Goal: Information Seeking & Learning: Compare options

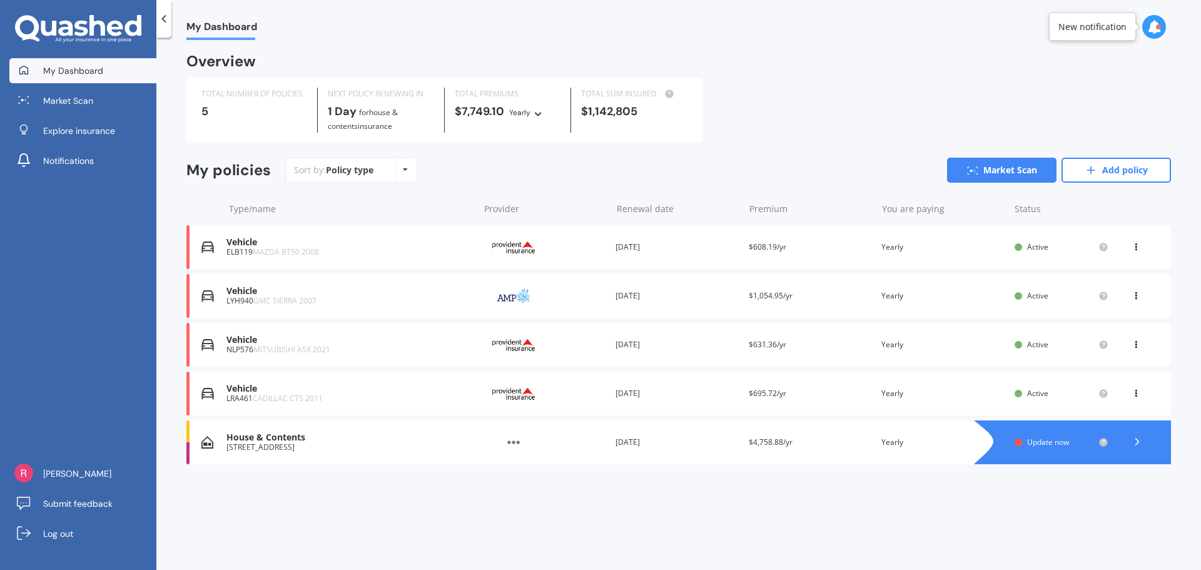
click at [1135, 437] on icon at bounding box center [1137, 441] width 13 height 13
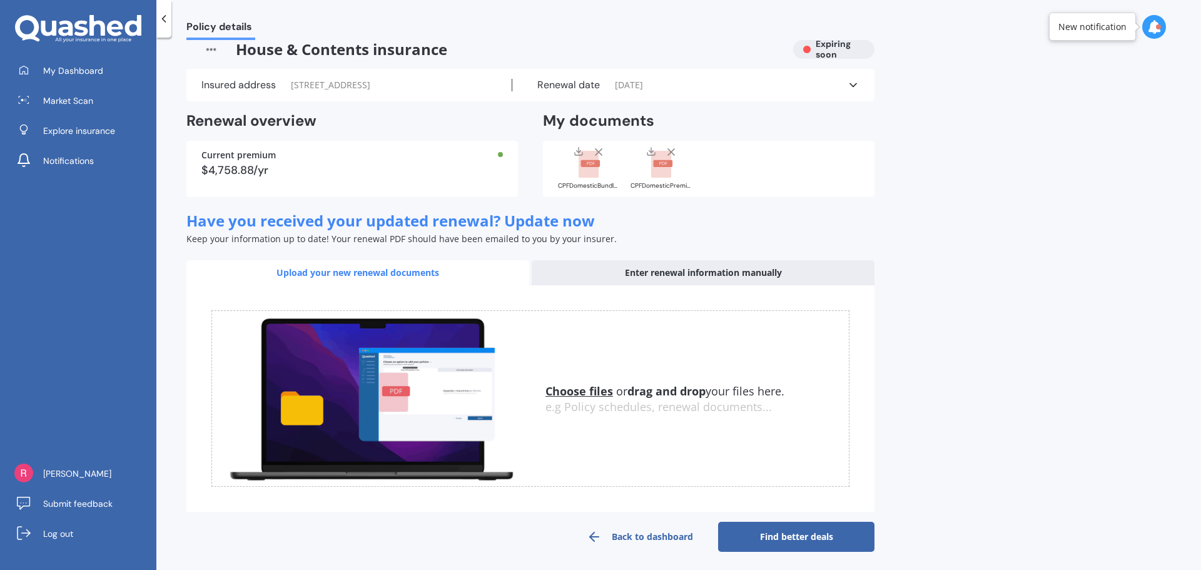
scroll to position [19, 0]
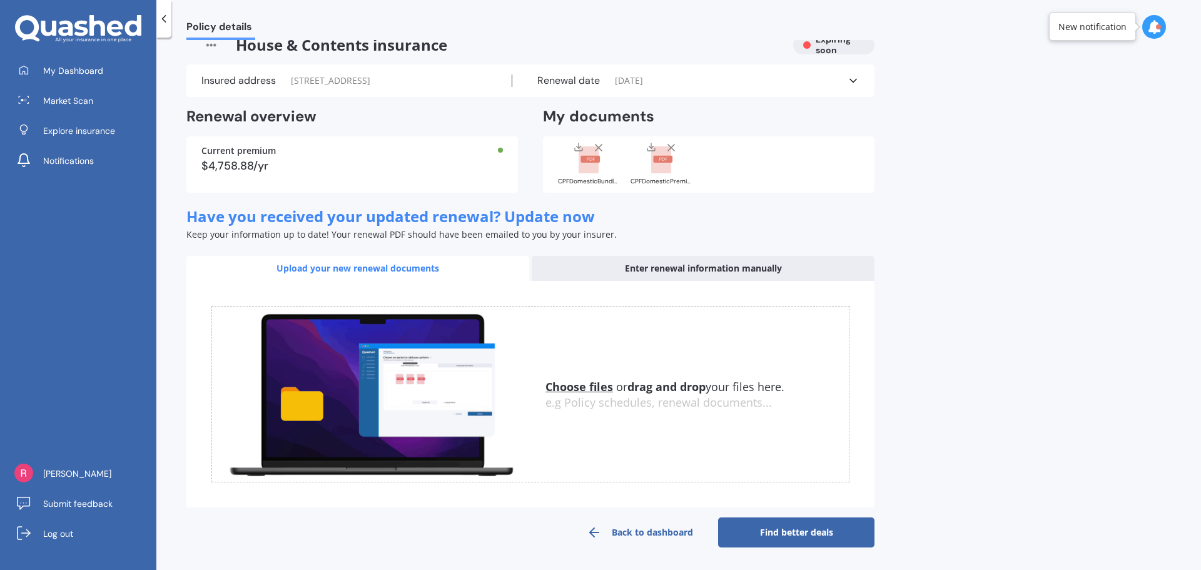
click at [651, 534] on link "Back to dashboard" at bounding box center [640, 532] width 156 height 30
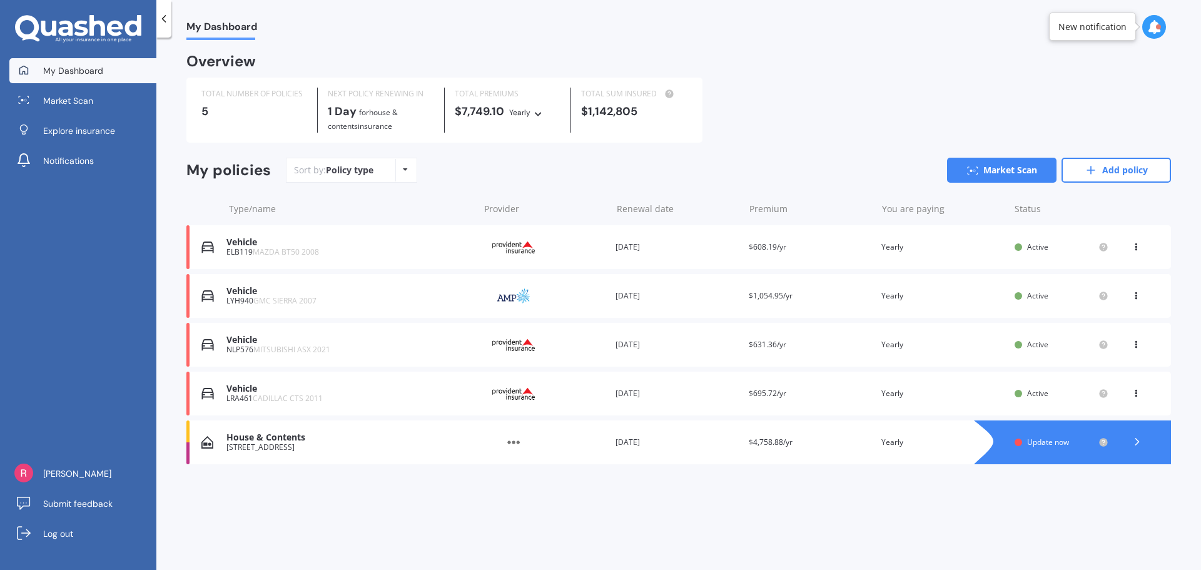
click at [248, 437] on div "House & Contents" at bounding box center [349, 437] width 246 height 11
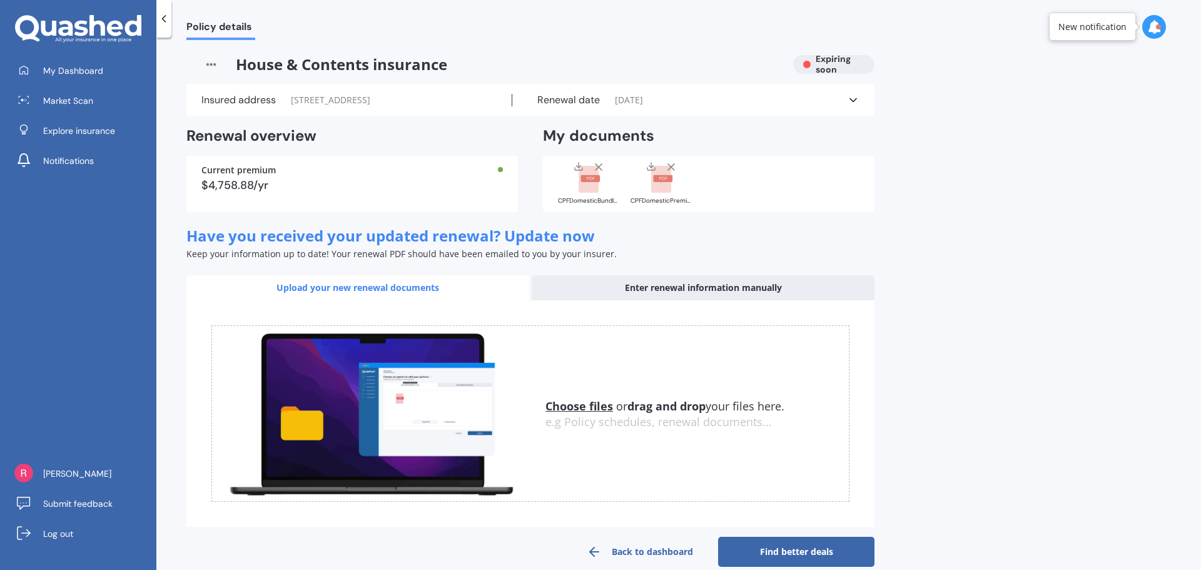
click at [688, 289] on div "Enter renewal information manually" at bounding box center [703, 287] width 343 height 25
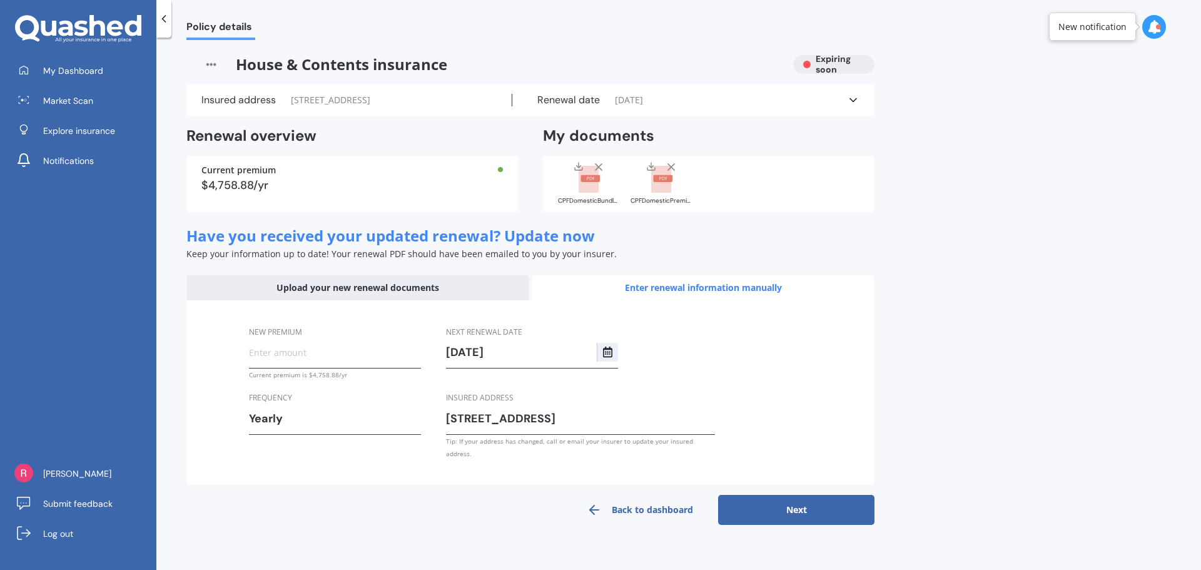
click at [850, 101] on icon at bounding box center [853, 100] width 13 height 13
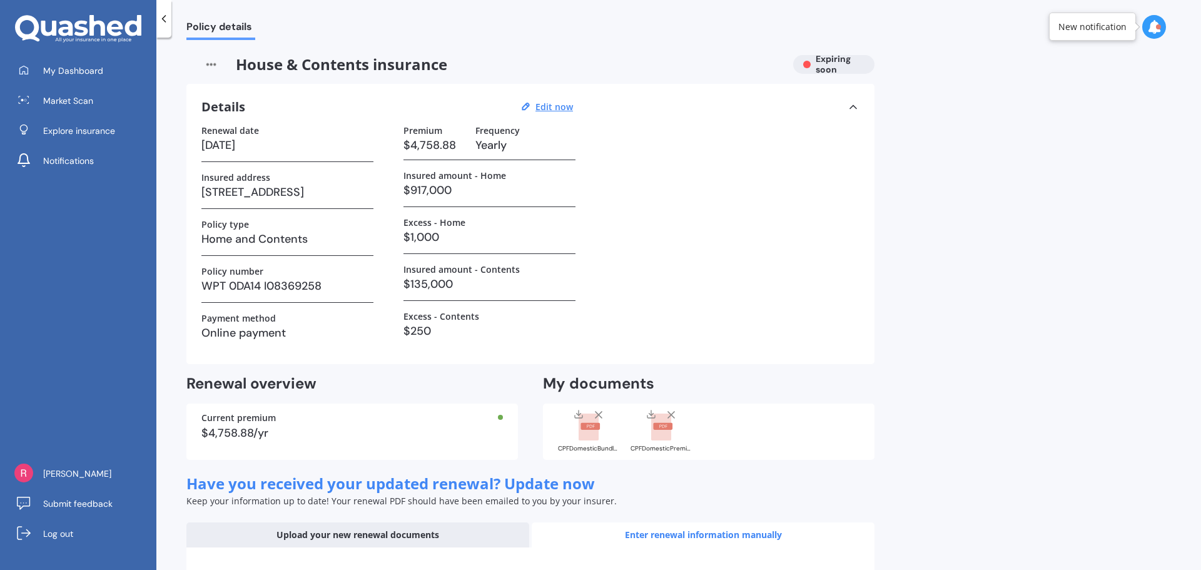
click at [449, 148] on h3 "$4,758.88" at bounding box center [434, 145] width 62 height 19
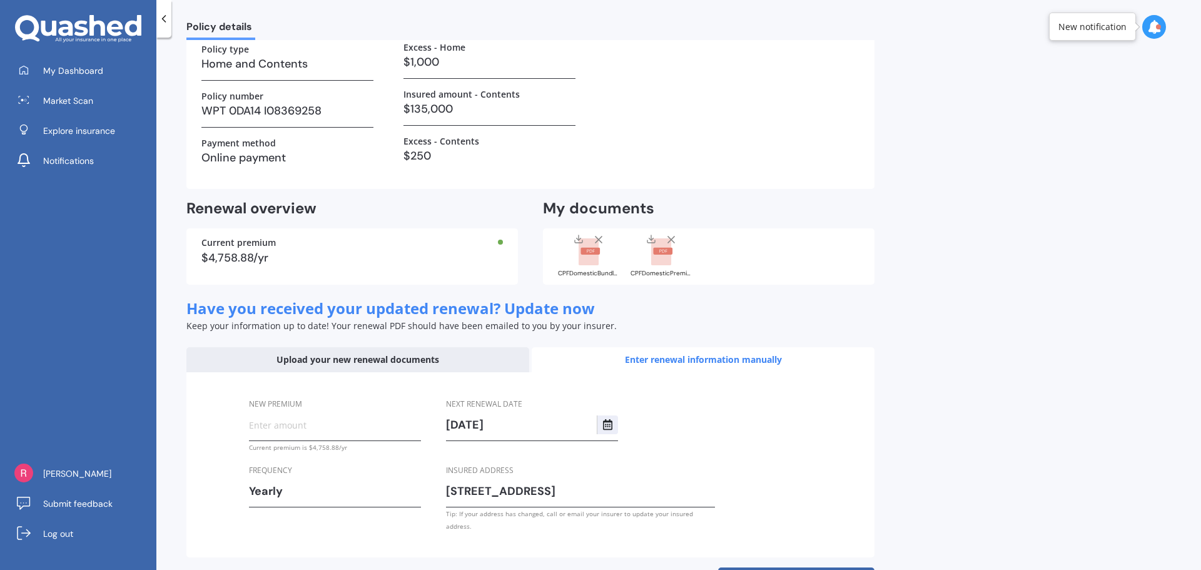
scroll to position [188, 0]
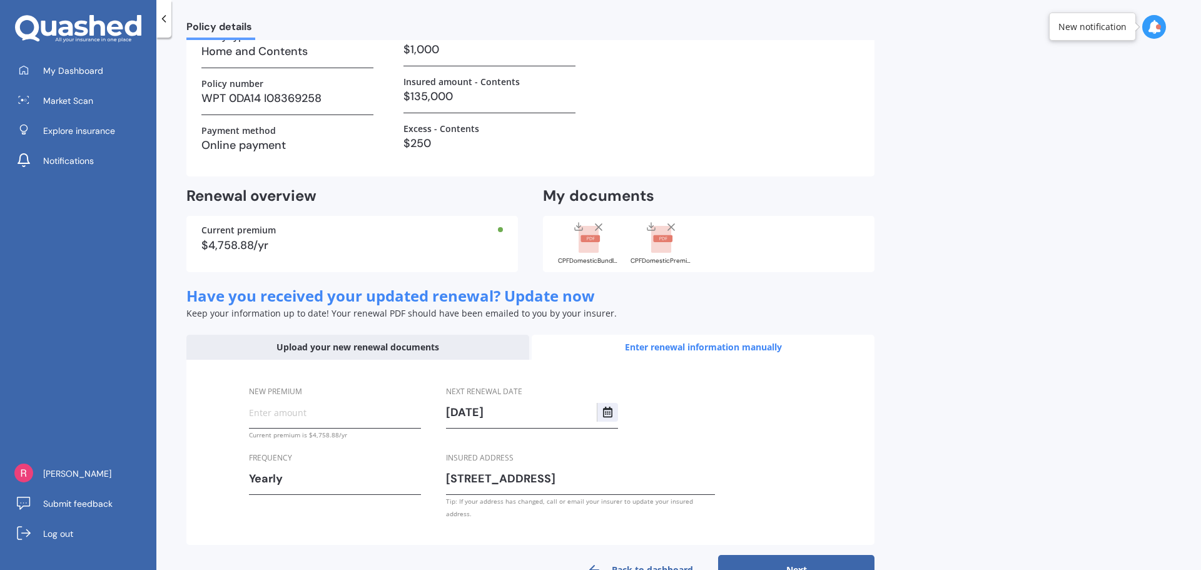
click at [359, 412] on input "New premium" at bounding box center [335, 412] width 172 height 19
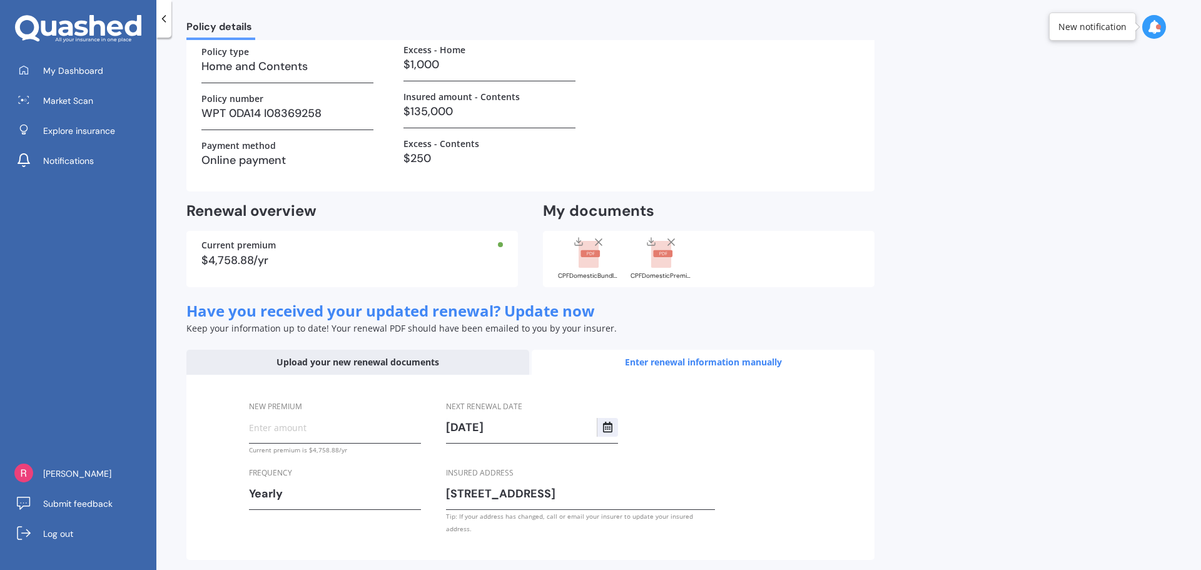
scroll to position [150, 0]
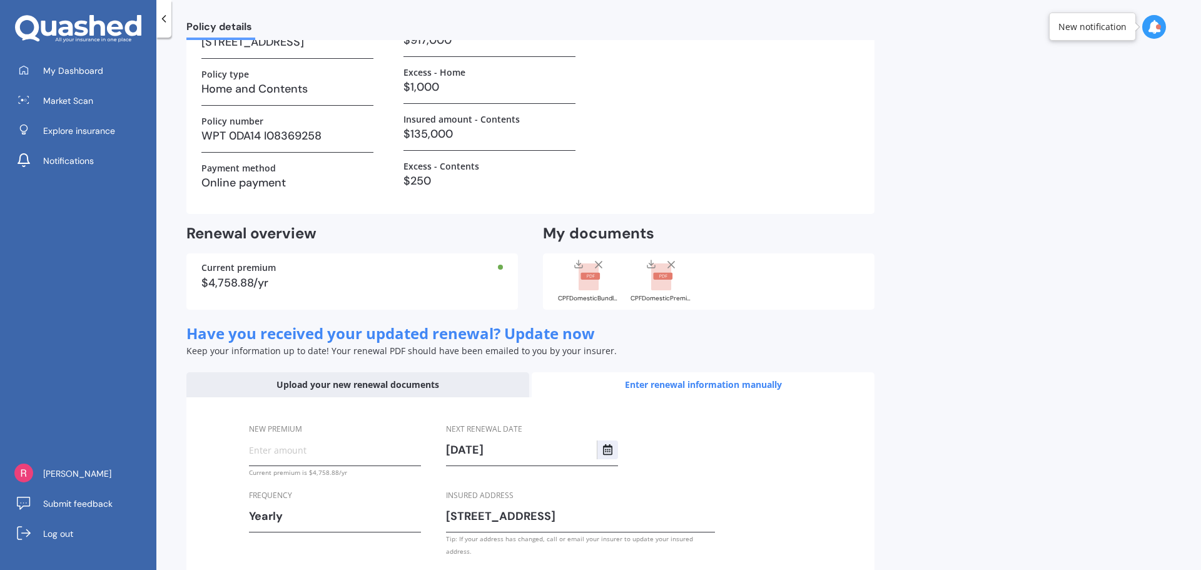
click at [955, 191] on div "Policy details House & Contents insurance Expiring soon Details Edit now Renewa…" at bounding box center [678, 306] width 1045 height 532
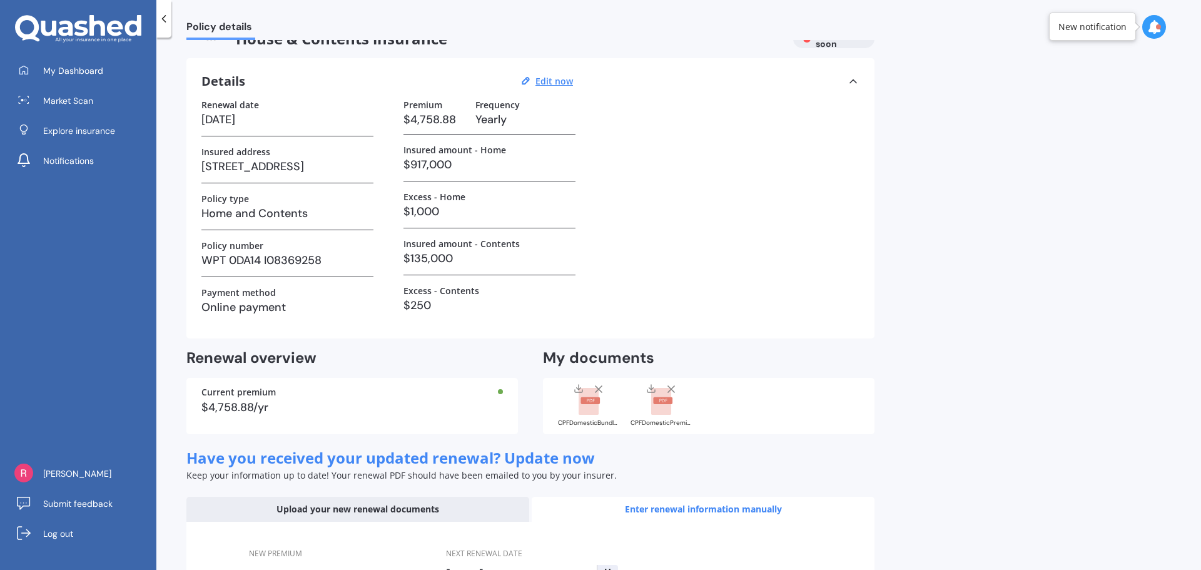
scroll to position [25, 0]
click at [434, 210] on h3 "$1,000" at bounding box center [489, 212] width 172 height 19
click at [438, 215] on h3 "$1,000" at bounding box center [489, 212] width 172 height 19
click at [557, 79] on u "Edit now" at bounding box center [554, 82] width 38 height 12
select select "22"
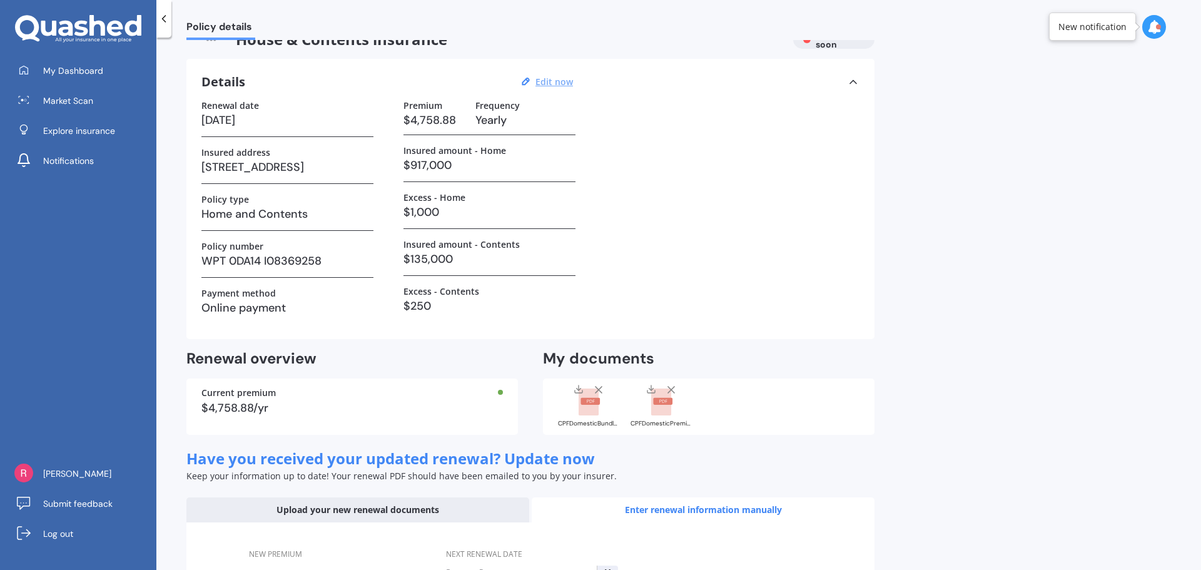
select select "08"
select select "2025"
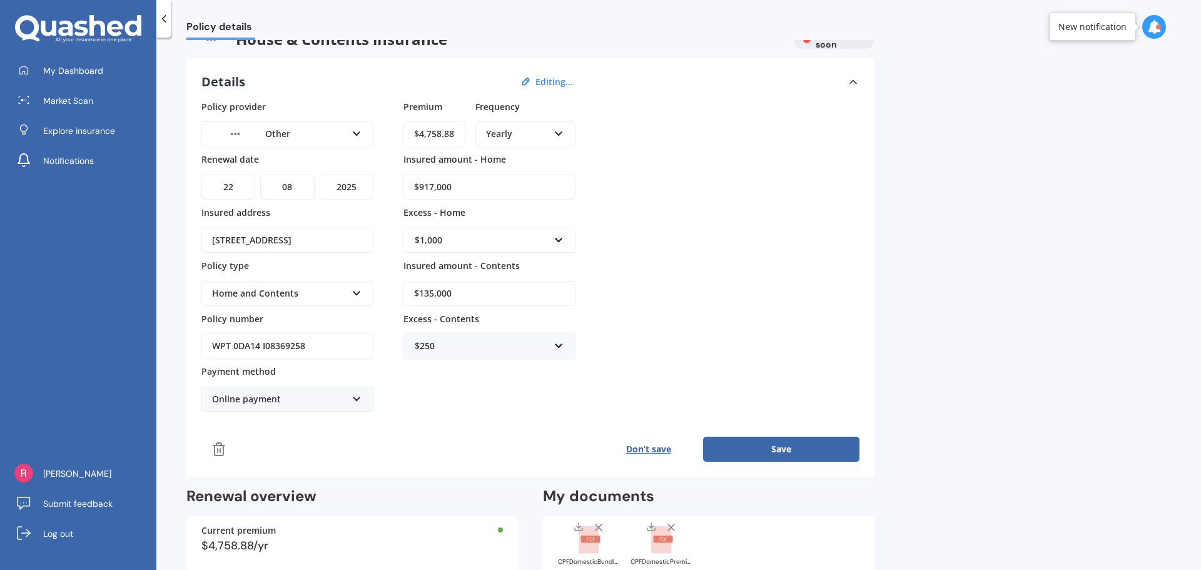
click at [357, 298] on div "Home and Contents Home and Contents" at bounding box center [287, 293] width 172 height 25
click at [358, 290] on icon at bounding box center [357, 291] width 11 height 9
click at [355, 290] on icon at bounding box center [357, 291] width 11 height 9
click at [432, 186] on input "$917,000" at bounding box center [489, 187] width 172 height 25
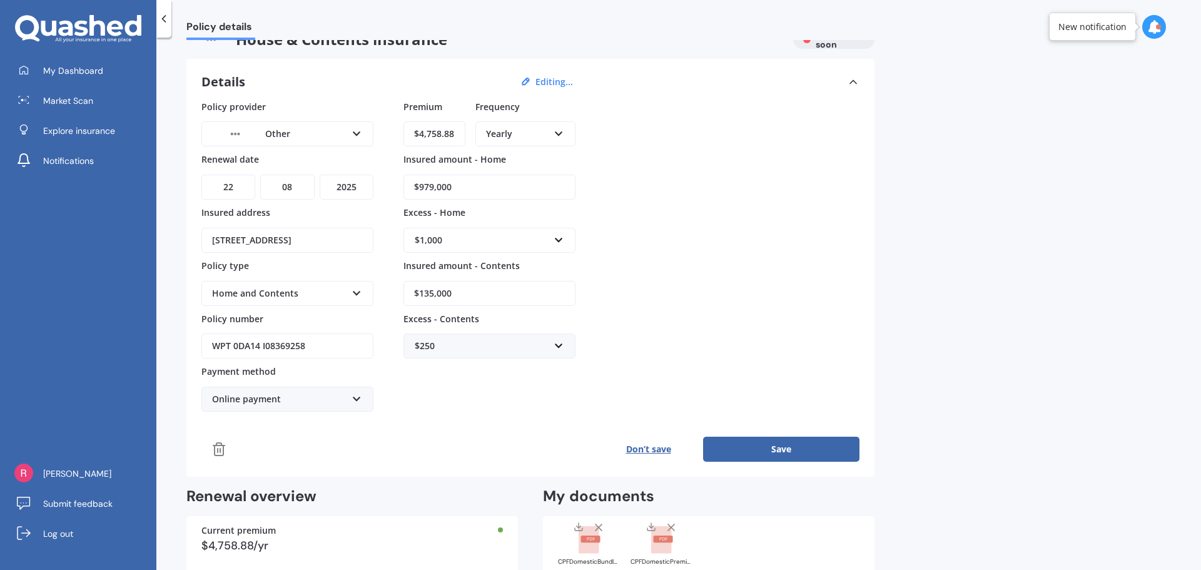
type input "$979,000"
click at [626, 327] on div "Policy provider Other AA AMI AMP ANZ ASB Ando BNZ Co-Operative Bank FMG Initio …" at bounding box center [530, 256] width 658 height 312
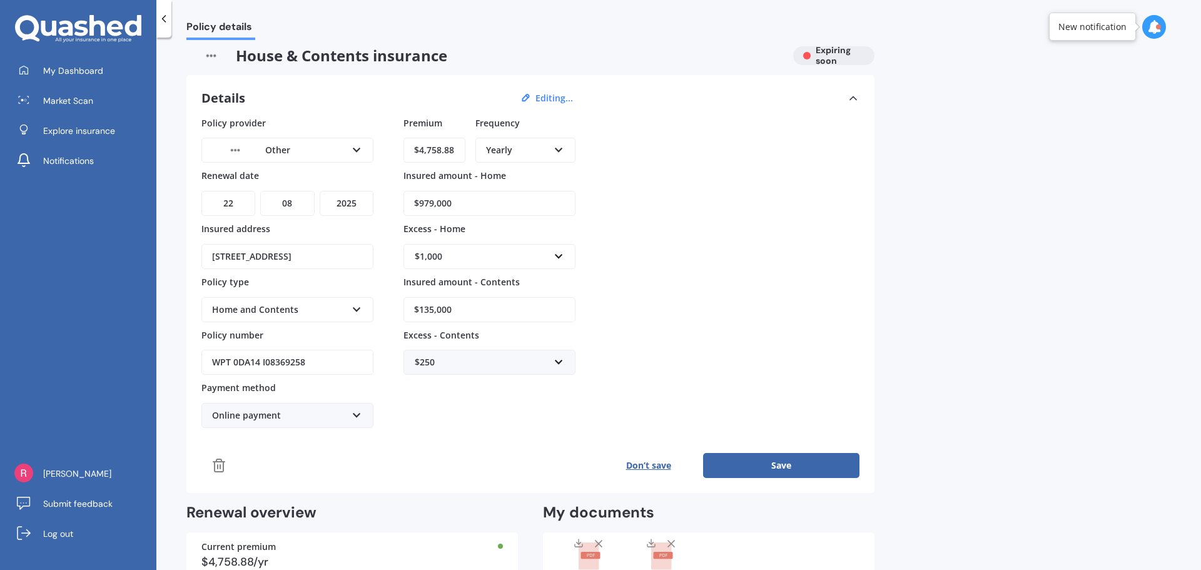
scroll to position [0, 0]
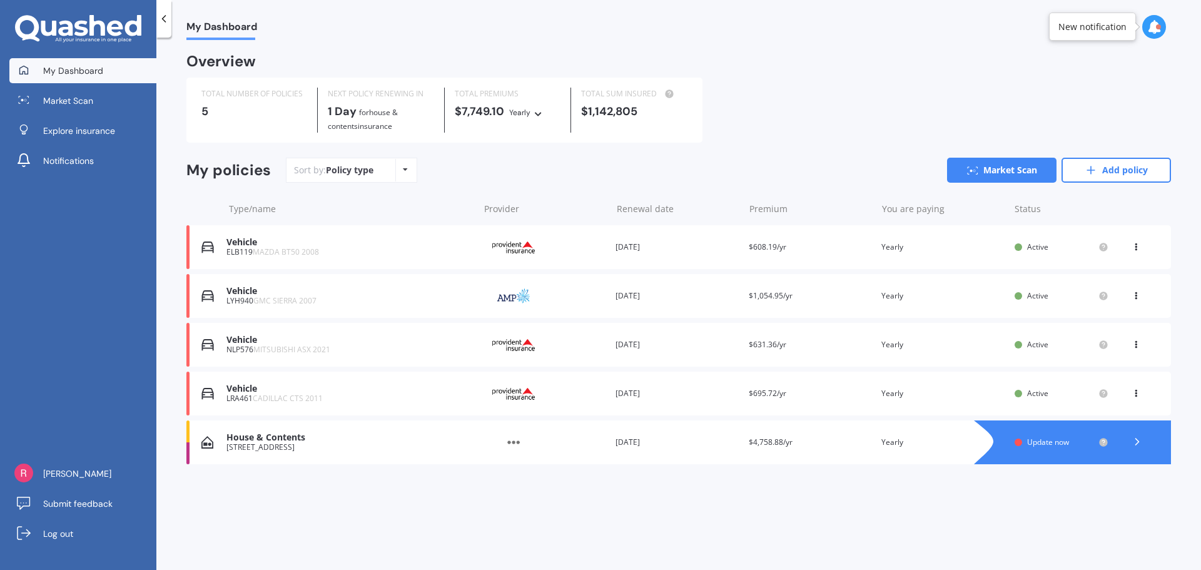
click at [1038, 439] on span "Update now" at bounding box center [1048, 442] width 42 height 11
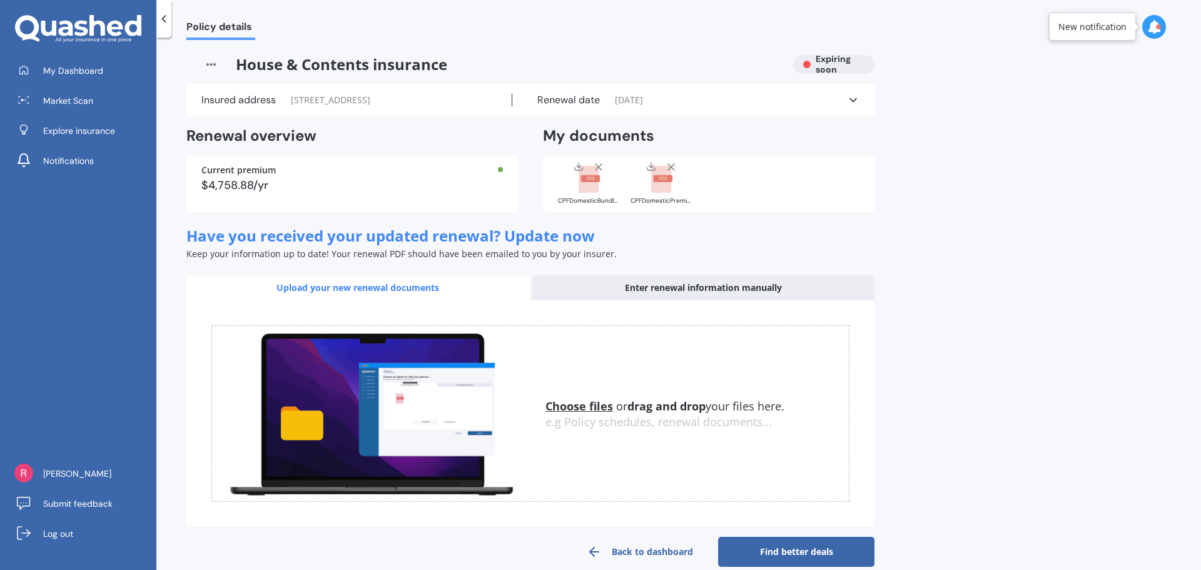
click at [589, 180] on rect at bounding box center [590, 178] width 19 height 7
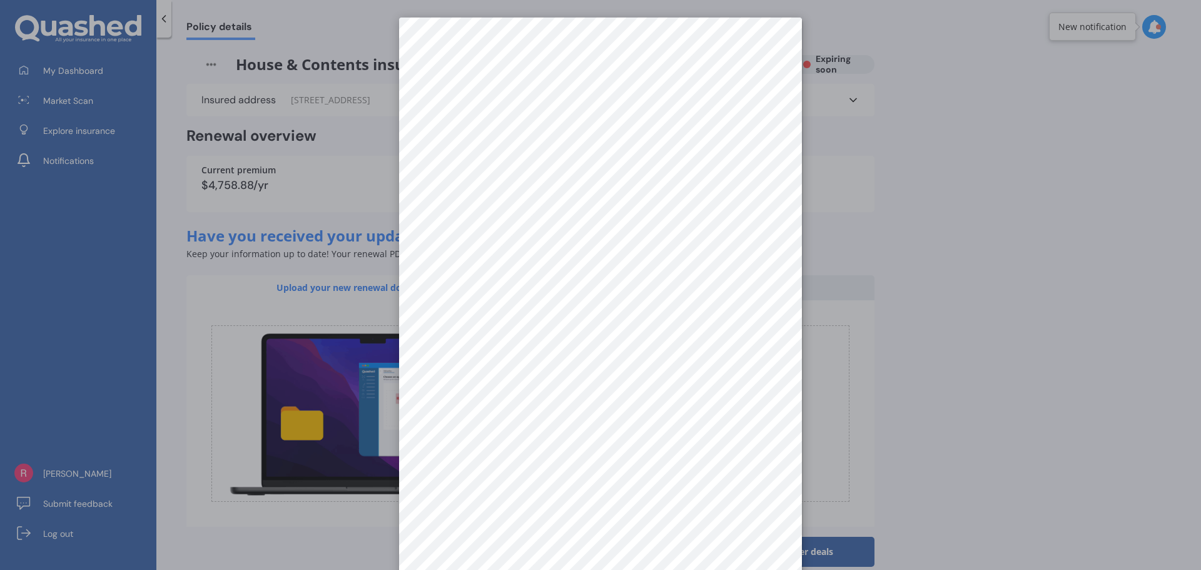
click at [884, 176] on div at bounding box center [600, 285] width 1201 height 570
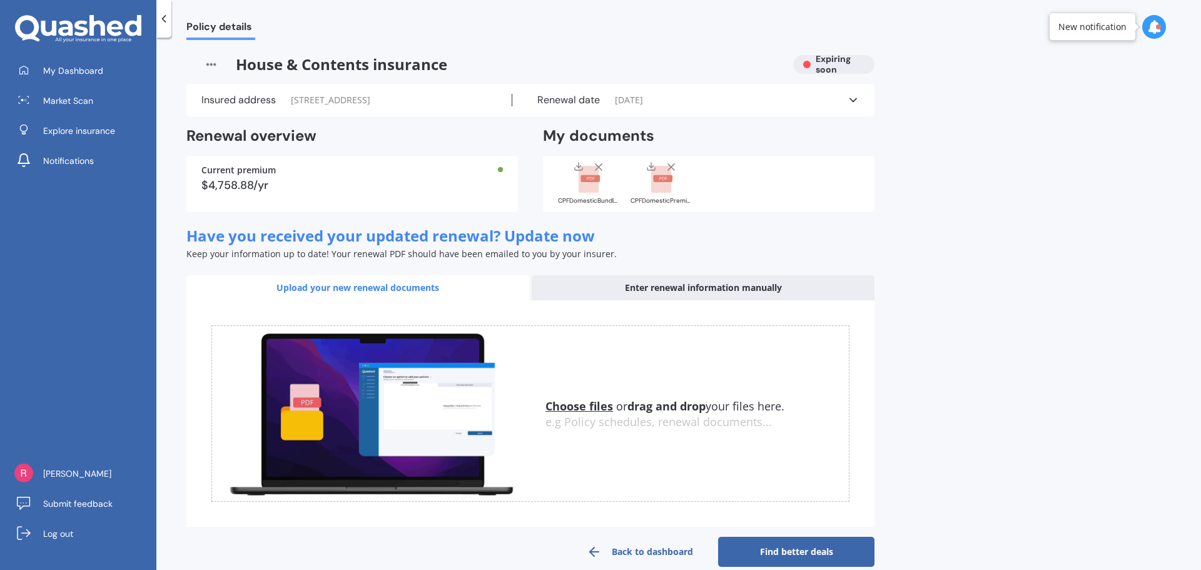
scroll to position [19, 0]
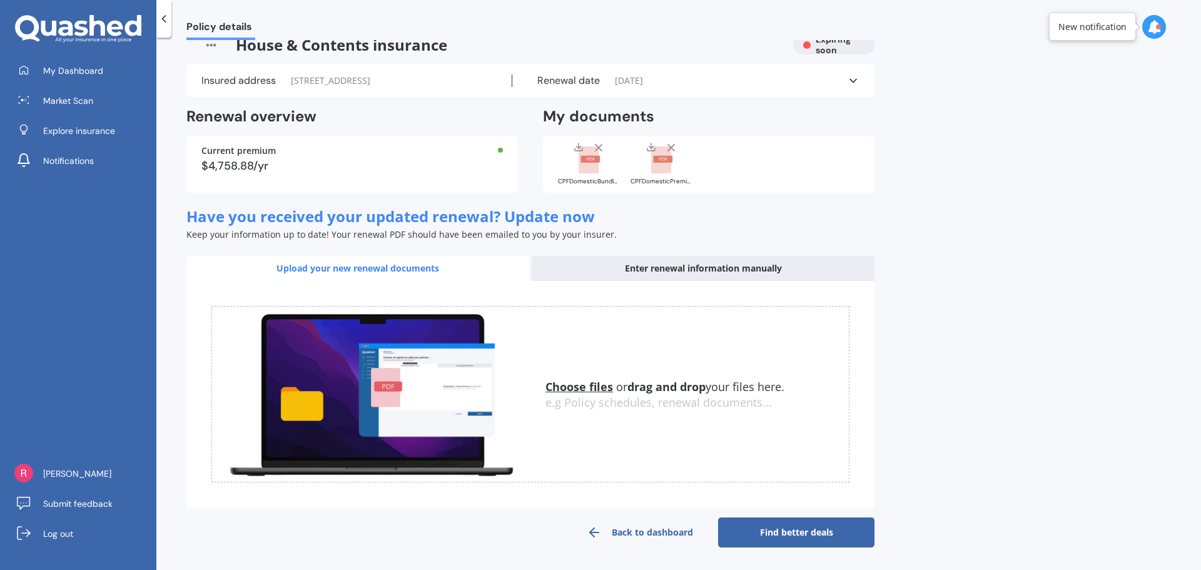
click at [795, 532] on link "Find better deals" at bounding box center [796, 532] width 156 height 30
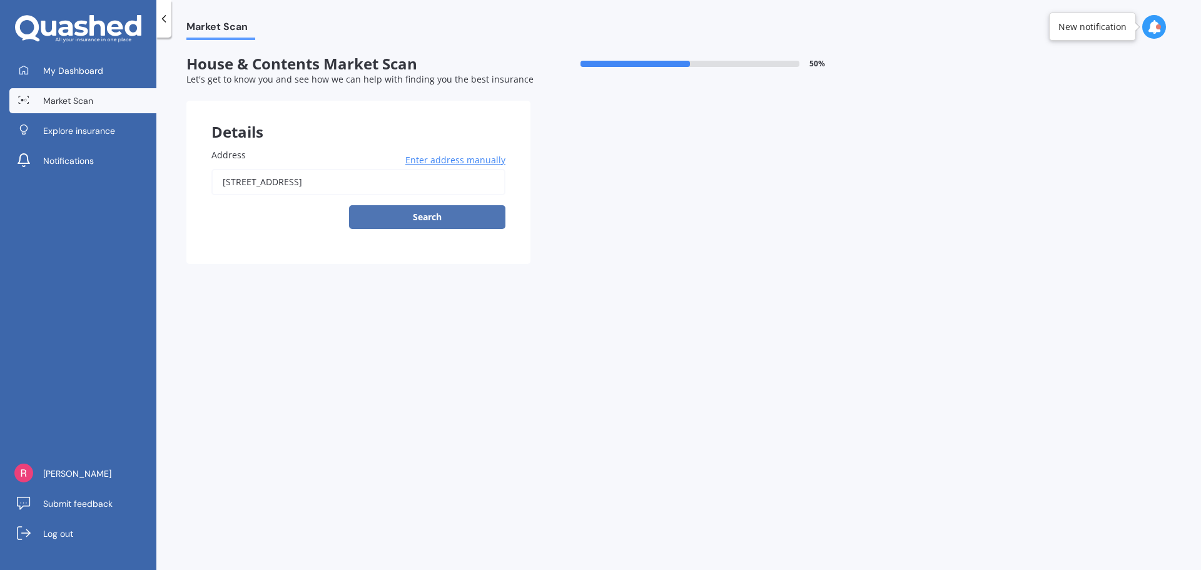
click at [421, 221] on button "Search" at bounding box center [427, 217] width 156 height 24
type input "[STREET_ADDRESS]"
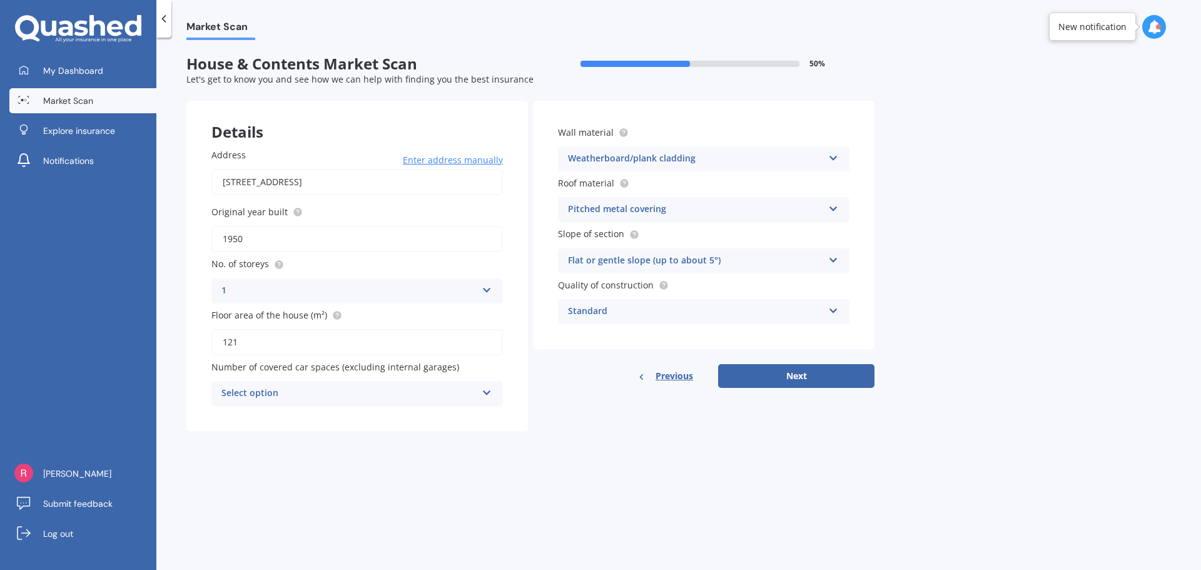
click at [233, 342] on input "121" at bounding box center [357, 342] width 292 height 26
type input "171"
click at [483, 392] on icon at bounding box center [487, 390] width 11 height 9
click at [231, 489] on div "3" at bounding box center [357, 485] width 290 height 23
click at [479, 390] on div "3 0 1 2 3 4 5+" at bounding box center [357, 393] width 292 height 25
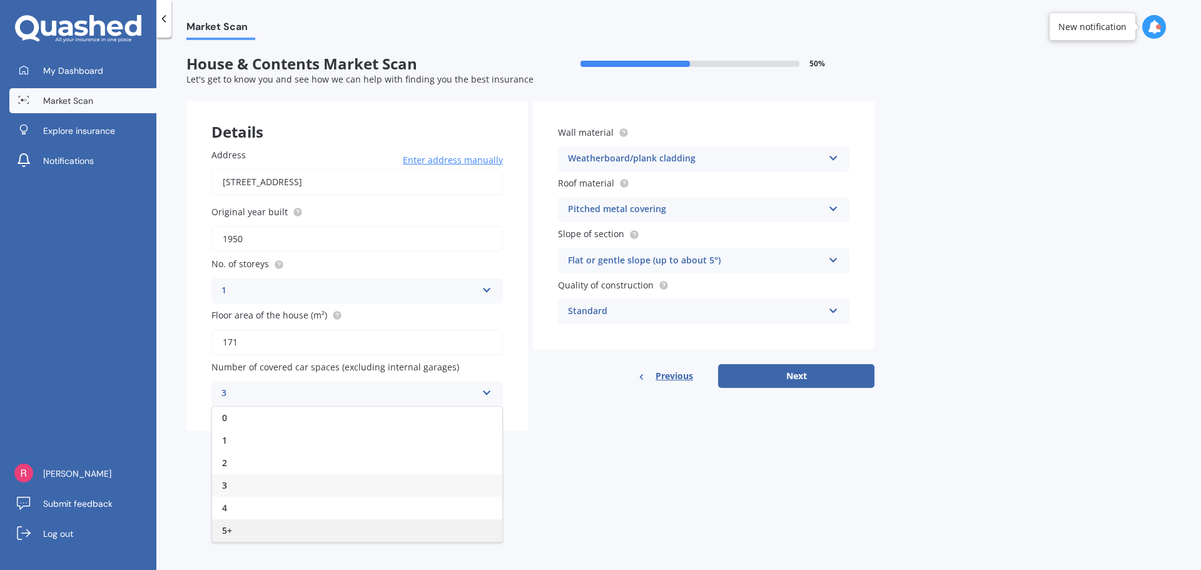
click at [231, 530] on span "5+" at bounding box center [227, 530] width 10 height 12
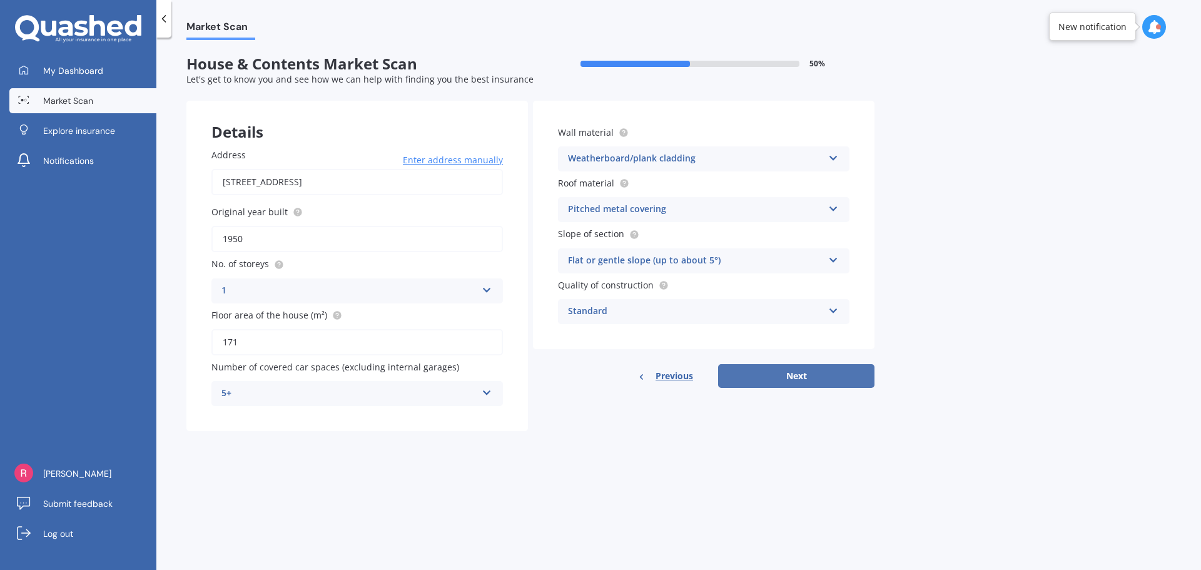
click at [795, 373] on button "Next" at bounding box center [796, 376] width 156 height 24
select select "30"
select select "12"
select select "1964"
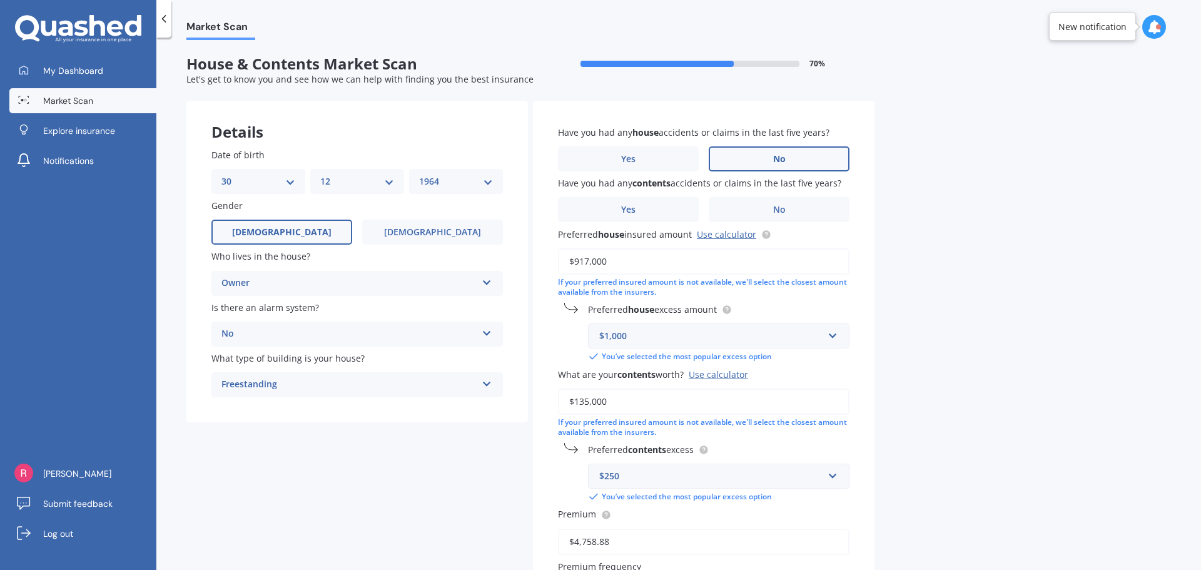
click at [782, 156] on span "No" at bounding box center [779, 159] width 13 height 11
click at [0, 0] on input "No" at bounding box center [0, 0] width 0 height 0
click at [781, 211] on span "No" at bounding box center [779, 210] width 13 height 11
click at [0, 0] on input "No" at bounding box center [0, 0] width 0 height 0
click at [707, 236] on link "Use calculator" at bounding box center [726, 234] width 59 height 12
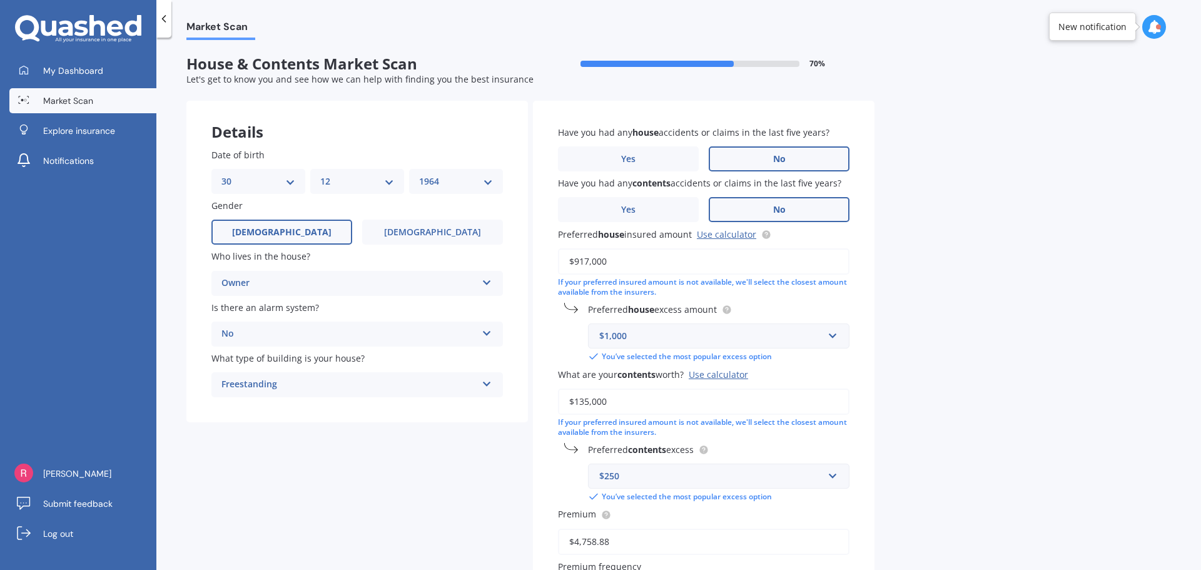
scroll to position [63, 0]
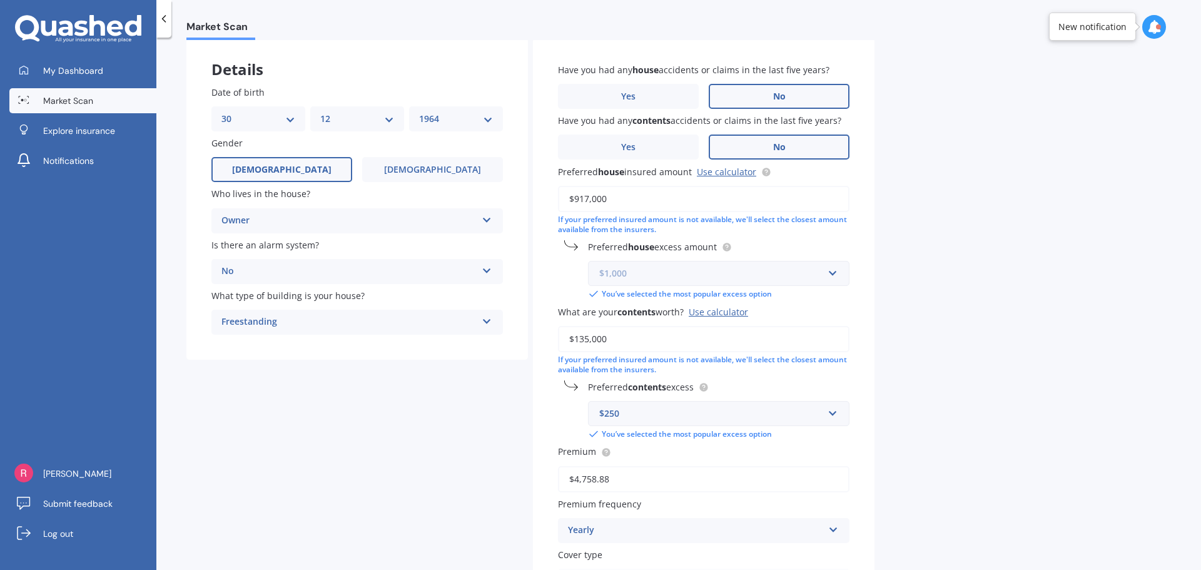
click at [833, 273] on input "text" at bounding box center [714, 273] width 250 height 24
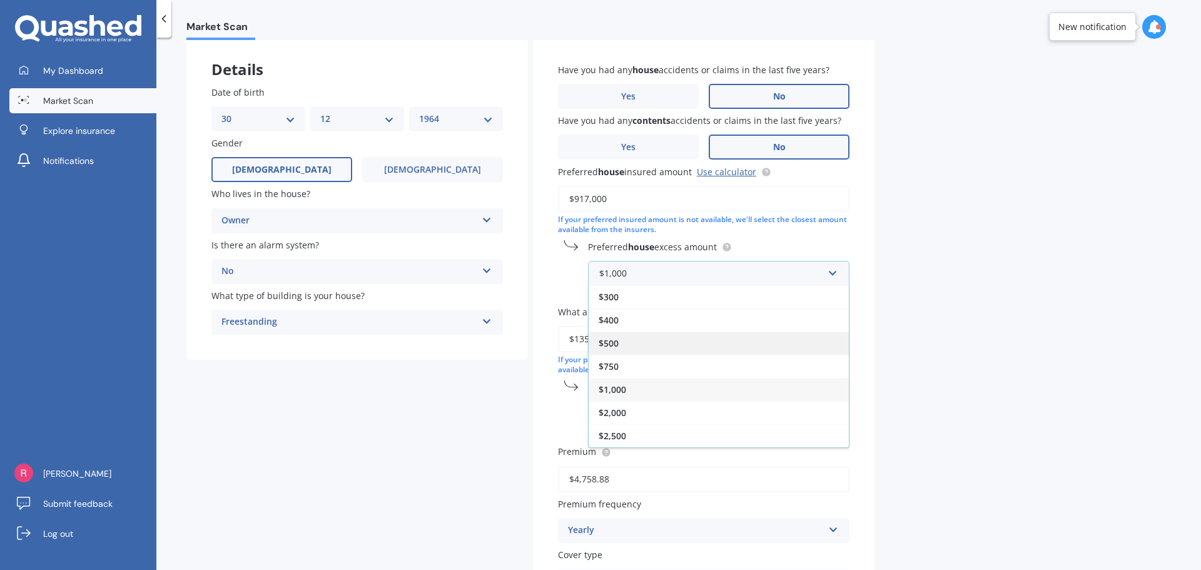
click at [605, 344] on span "$500" at bounding box center [609, 343] width 20 height 12
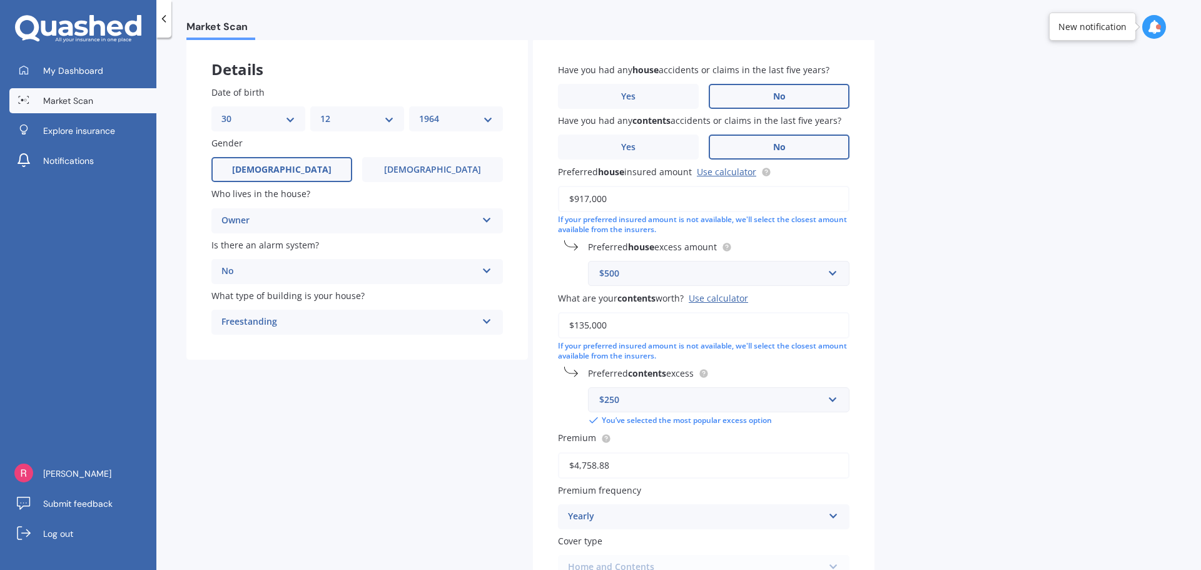
drag, startPoint x: 587, startPoint y: 199, endPoint x: 566, endPoint y: 198, distance: 20.7
click at [566, 198] on input "$917,000" at bounding box center [704, 199] width 292 height 26
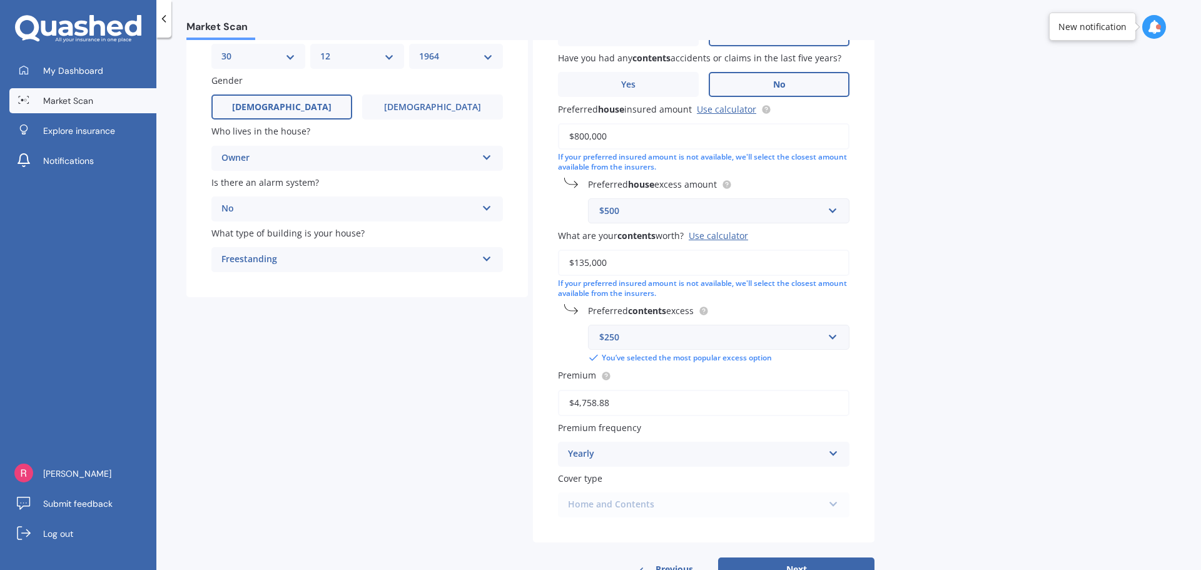
scroll to position [169, 0]
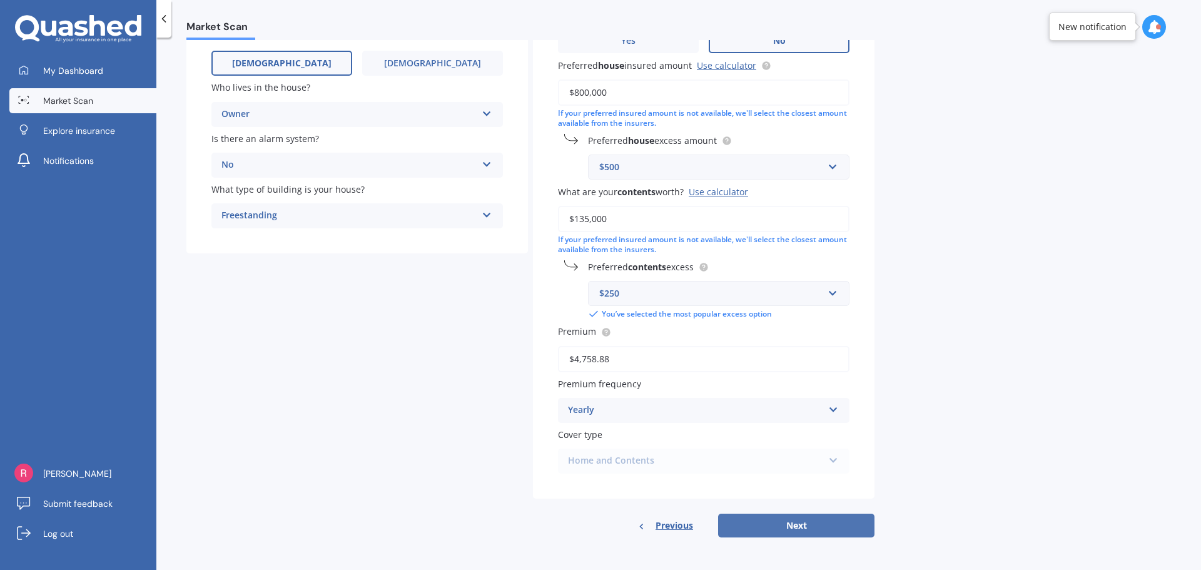
type input "$800,000"
click at [798, 526] on button "Next" at bounding box center [796, 526] width 156 height 24
select select "30"
select select "12"
select select "1964"
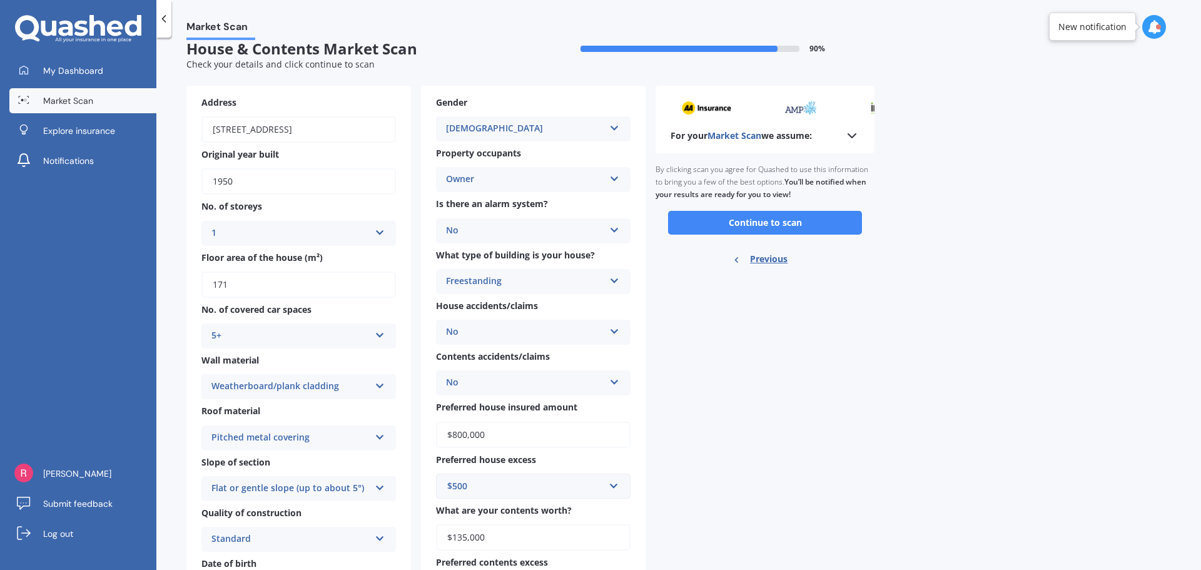
scroll to position [0, 0]
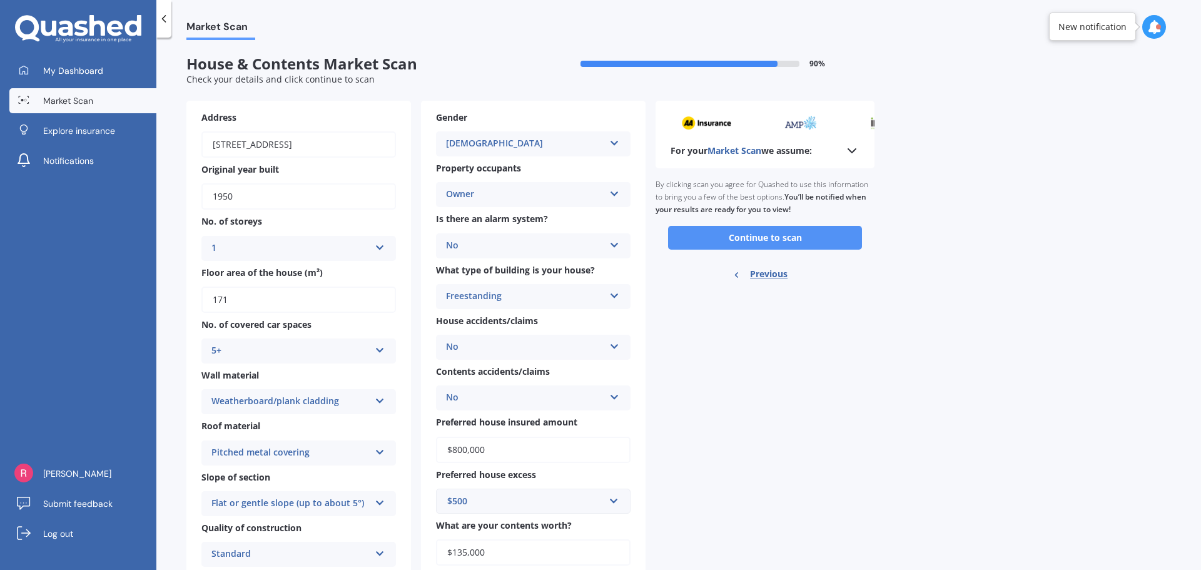
click at [764, 235] on button "Continue to scan" at bounding box center [765, 238] width 194 height 24
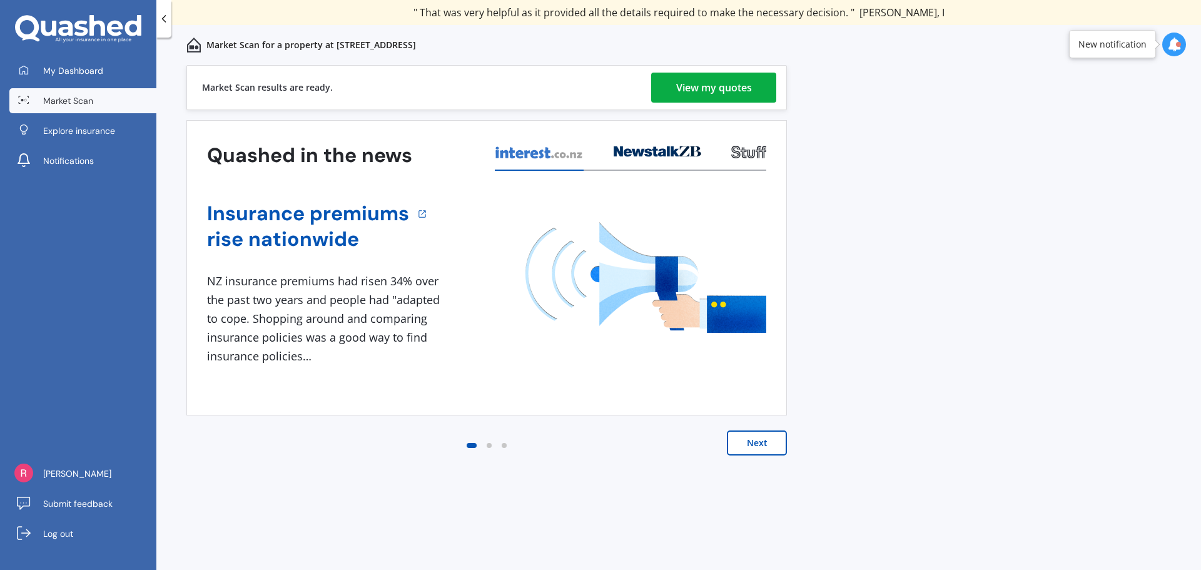
click at [729, 79] on div "View my quotes" at bounding box center [714, 88] width 76 height 30
